Goal: Transaction & Acquisition: Purchase product/service

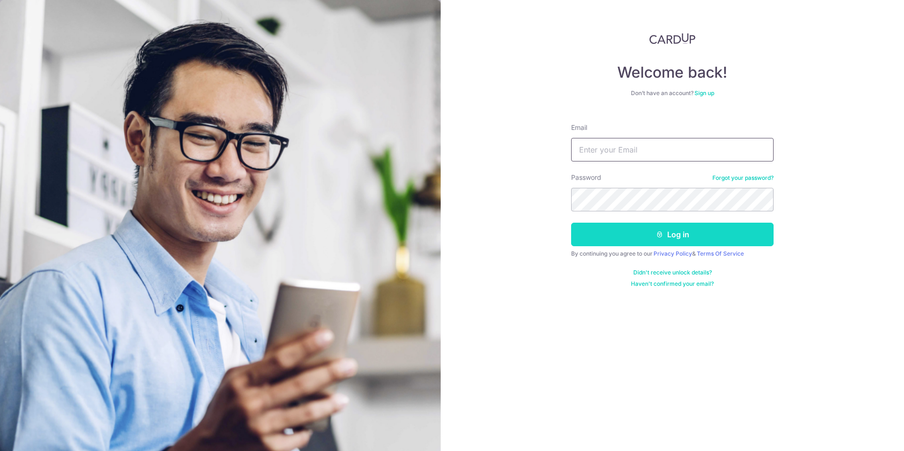
type input "lorarex@gmail.com"
click at [678, 235] on button "Log in" at bounding box center [672, 235] width 203 height 24
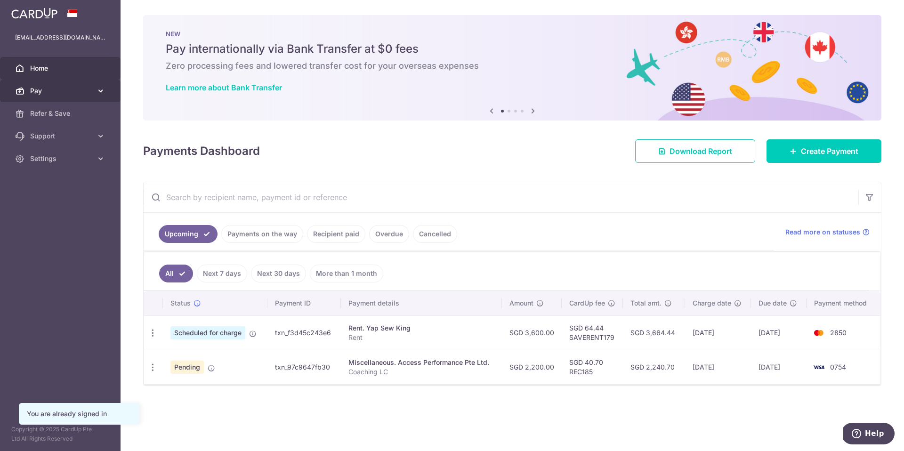
click at [79, 91] on span "Pay" at bounding box center [61, 90] width 62 height 9
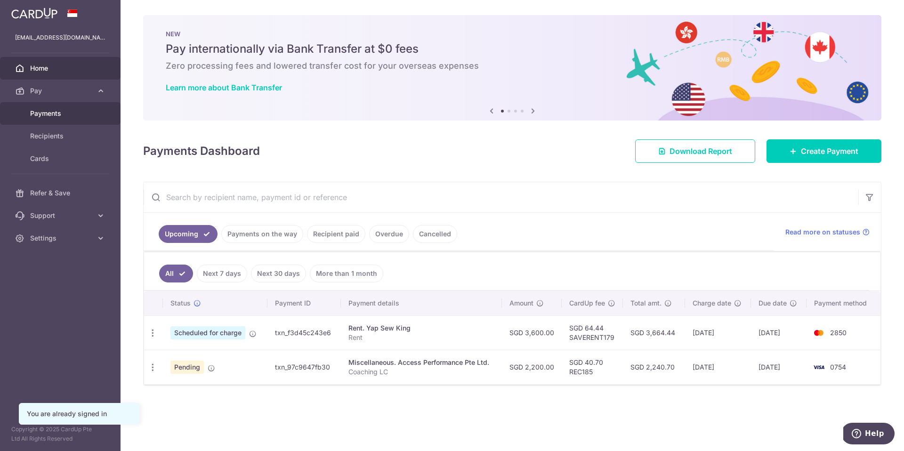
click at [56, 114] on span "Payments" at bounding box center [61, 113] width 62 height 9
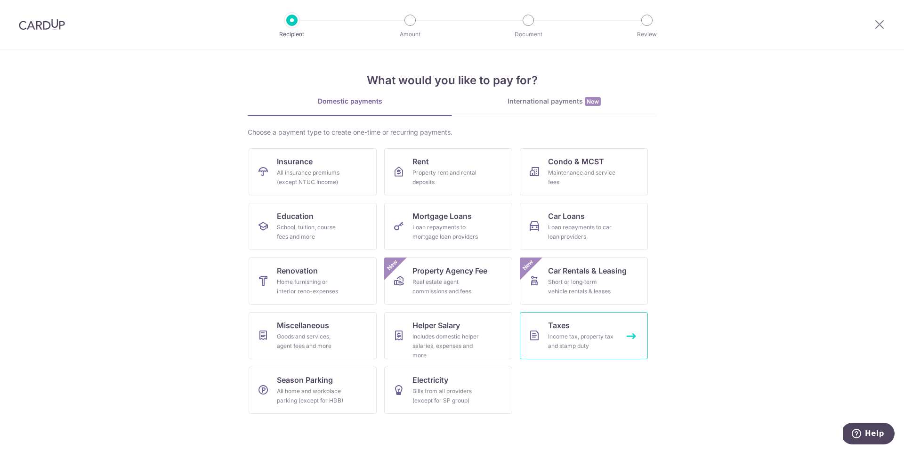
click at [566, 351] on link "Taxes Income tax, property tax and stamp duty" at bounding box center [584, 335] width 128 height 47
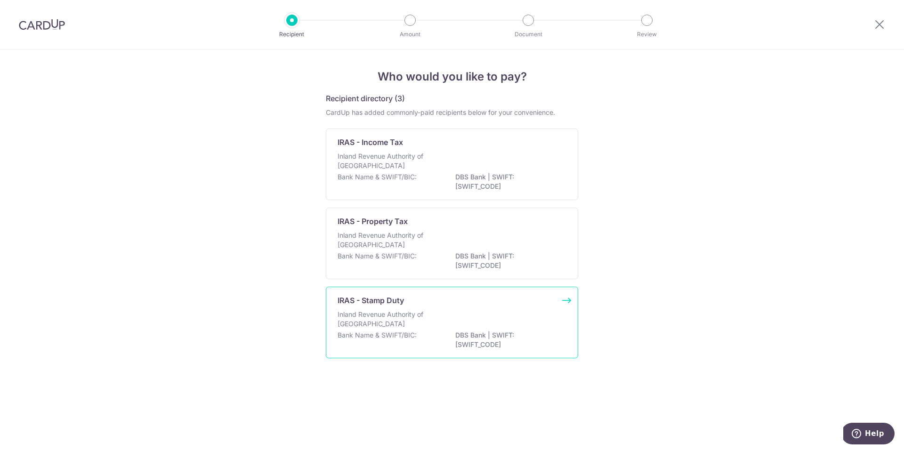
click at [565, 350] on div "IRAS - Stamp Duty Inland Revenue Authority of Singapore Bank Name & SWIFT/BIC: …" at bounding box center [452, 323] width 252 height 72
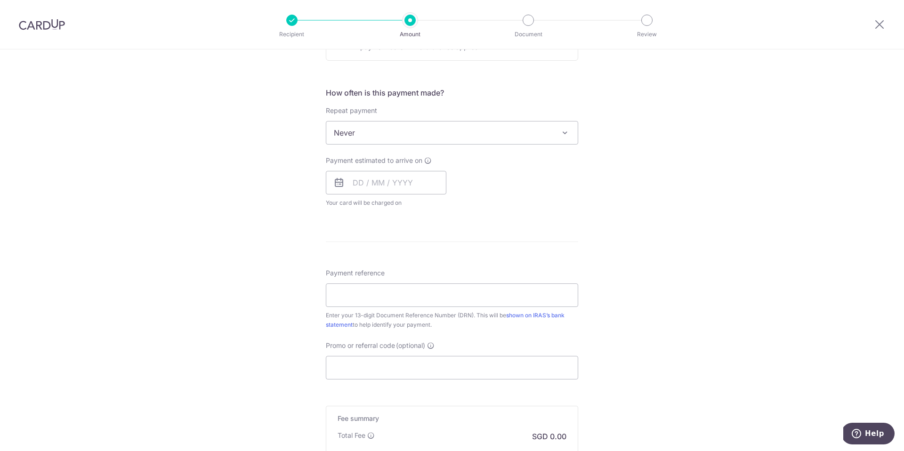
scroll to position [352, 0]
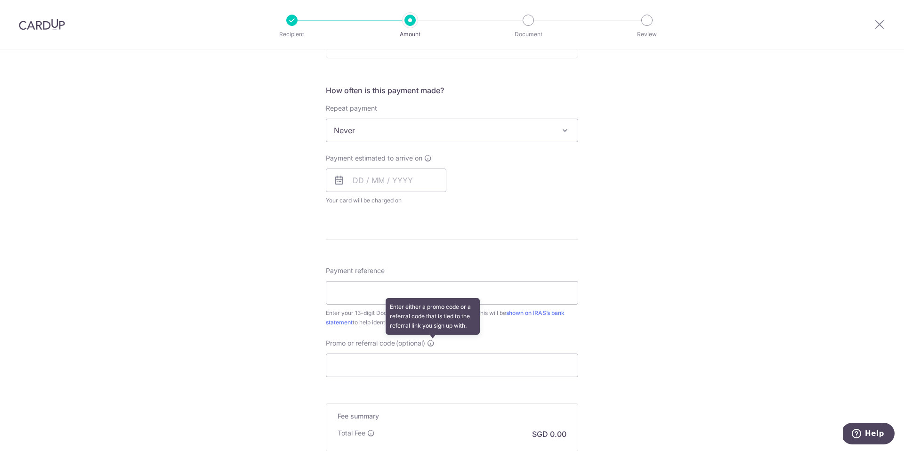
click at [430, 341] on icon at bounding box center [431, 344] width 8 height 8
click at [430, 354] on input "Promo or referral code (optional) Enter either a promo code or a referral code …" at bounding box center [452, 366] width 252 height 24
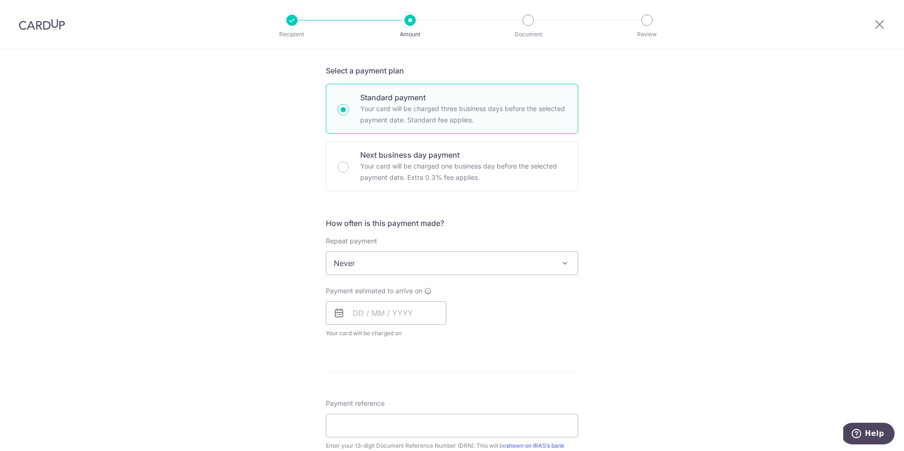
scroll to position [0, 0]
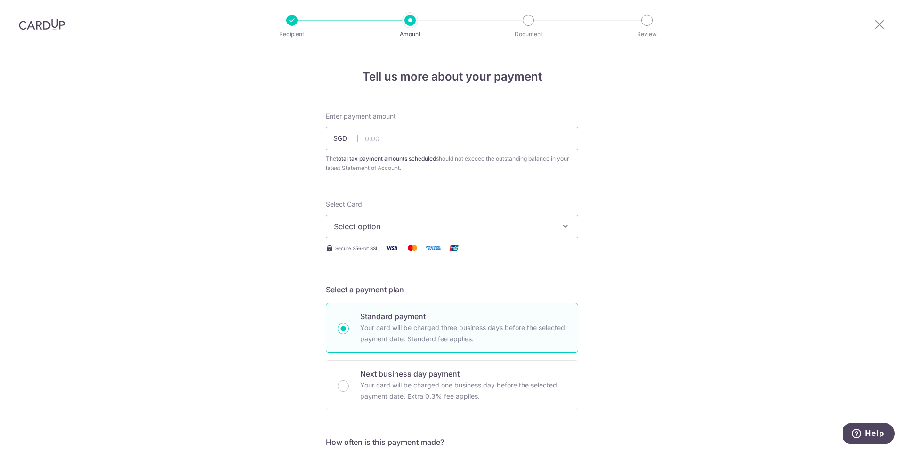
click at [29, 33] on div at bounding box center [42, 24] width 84 height 49
click at [40, 27] on img at bounding box center [42, 24] width 46 height 11
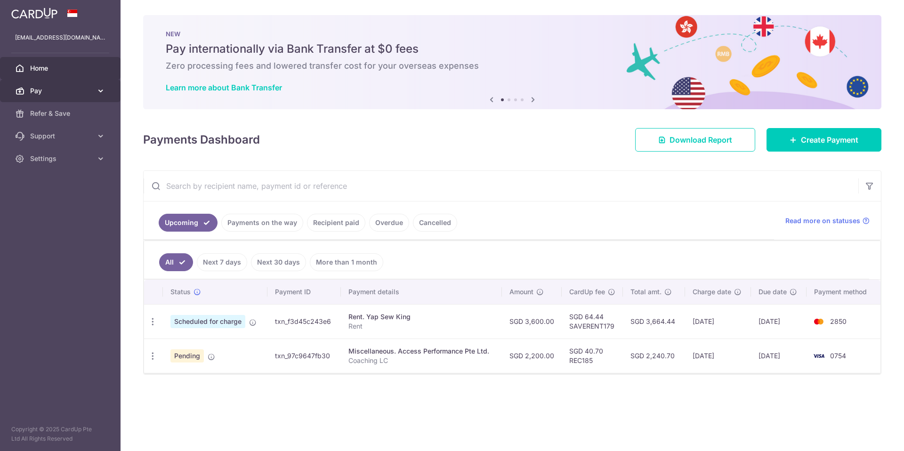
click at [97, 89] on icon at bounding box center [100, 90] width 9 height 9
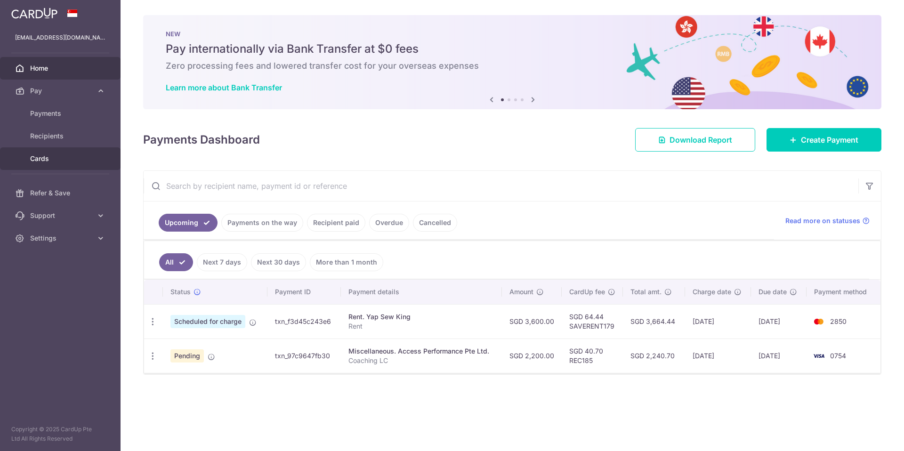
click at [41, 157] on span "Cards" at bounding box center [61, 158] width 62 height 9
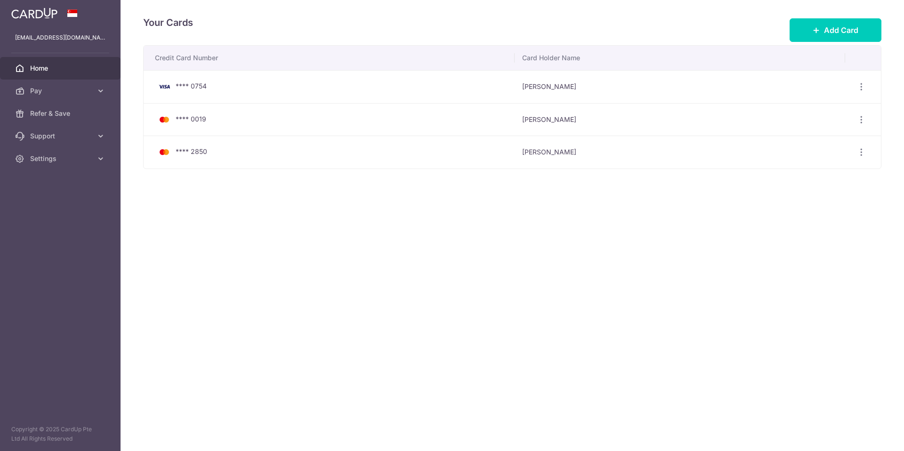
click at [32, 65] on span "Home" at bounding box center [61, 68] width 62 height 9
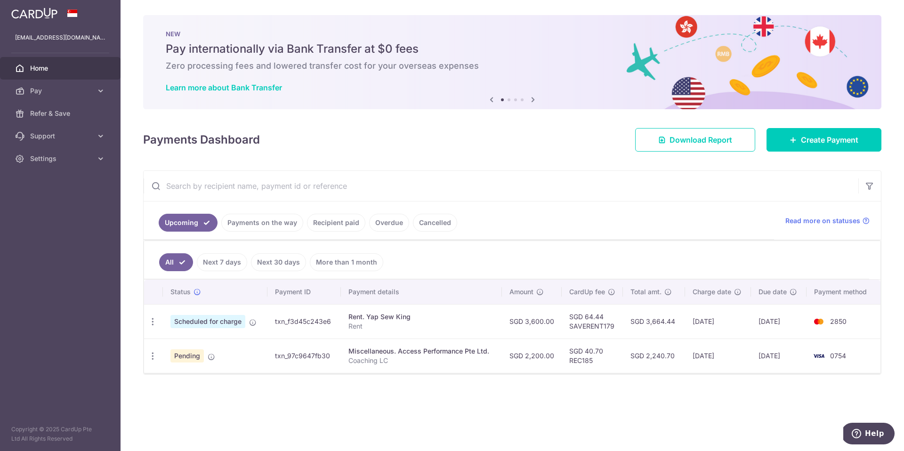
click at [42, 11] on img at bounding box center [34, 13] width 46 height 11
click at [36, 8] on img at bounding box center [34, 13] width 46 height 11
